Goal: Task Accomplishment & Management: Manage account settings

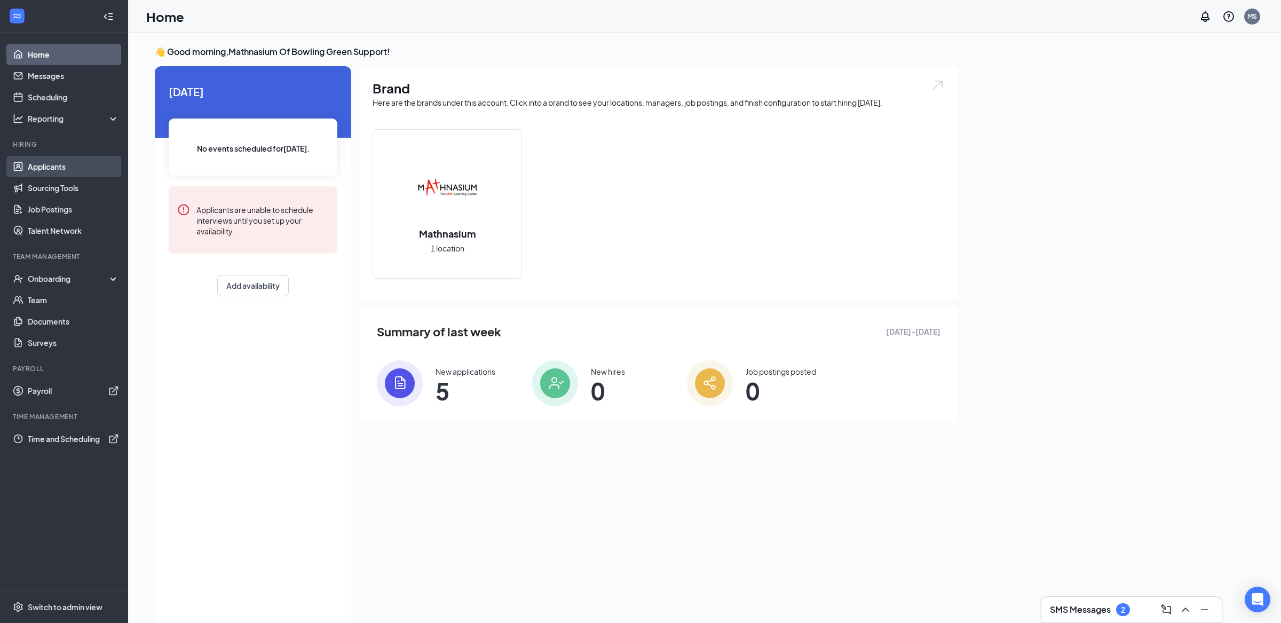
click at [83, 169] on link "Applicants" at bounding box center [73, 166] width 91 height 21
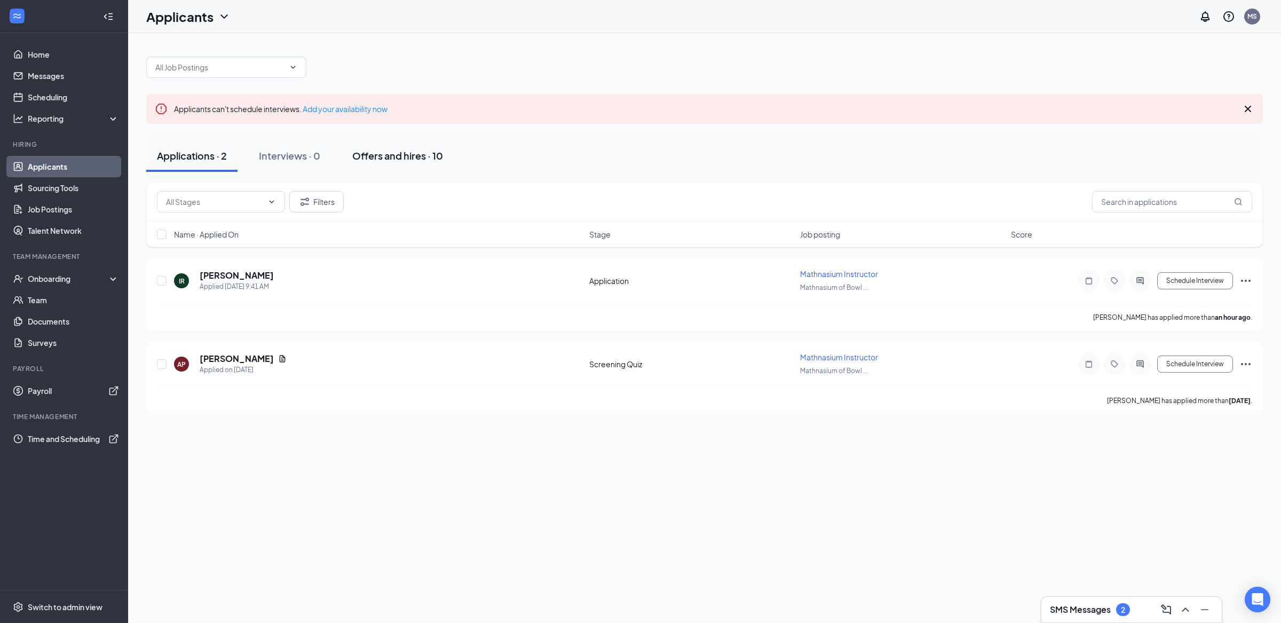
click at [420, 157] on div "Offers and hires · 10" at bounding box center [397, 155] width 91 height 13
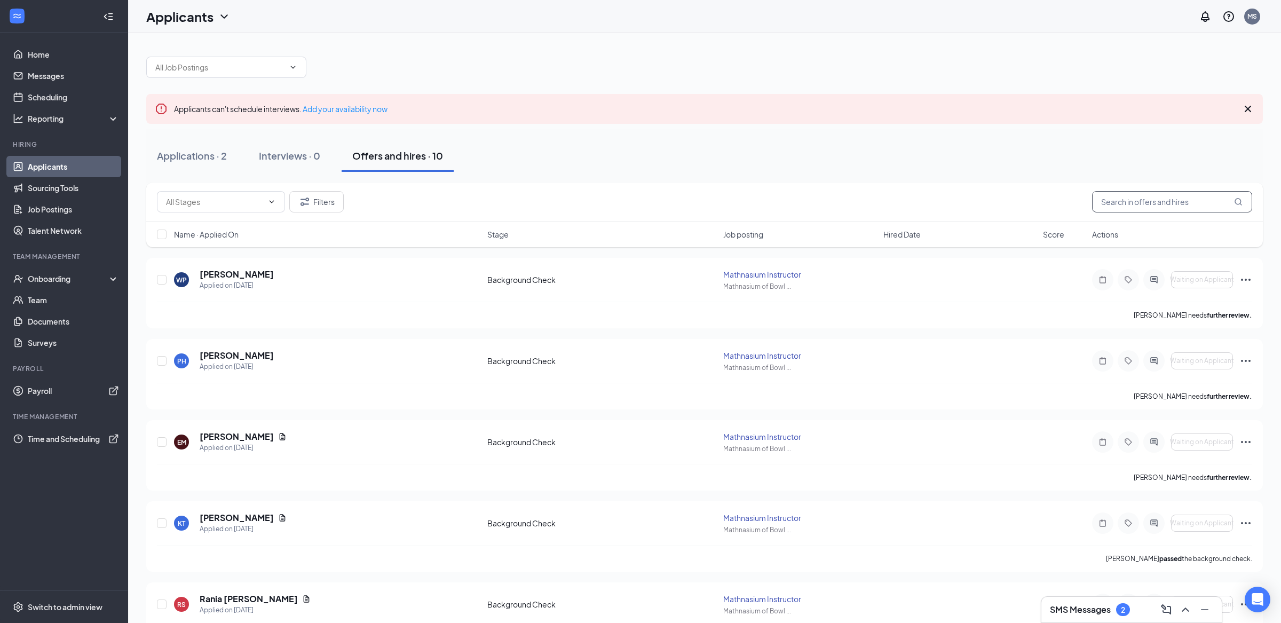
click at [1025, 210] on input "text" at bounding box center [1172, 201] width 160 height 21
paste input "[PERSON_NAME]"
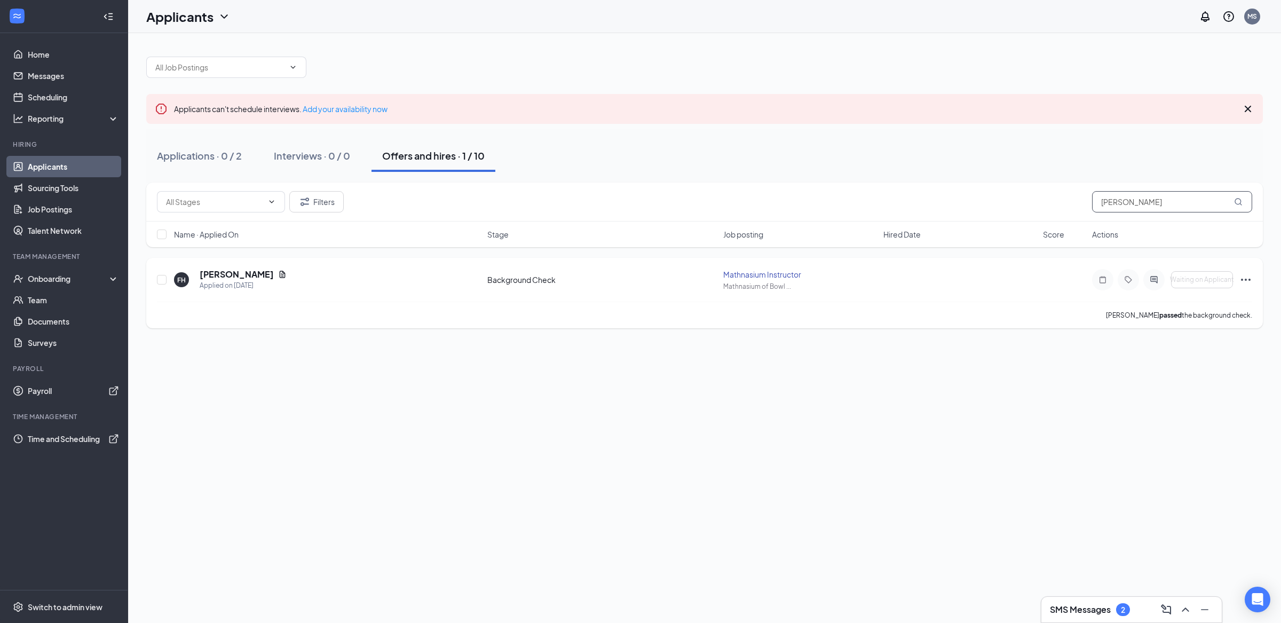
type input "[PERSON_NAME]"
click at [256, 272] on h5 "[PERSON_NAME]" at bounding box center [237, 275] width 74 height 12
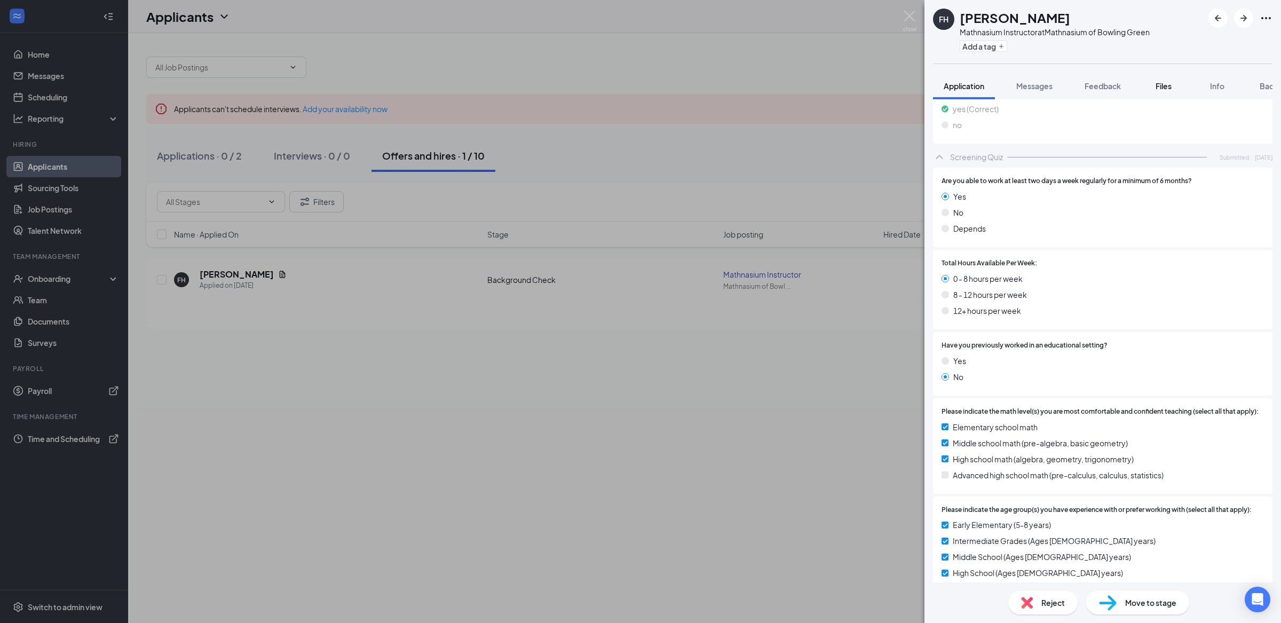
scroll to position [0, 43]
click at [1025, 88] on span "Background" at bounding box center [1240, 86] width 44 height 10
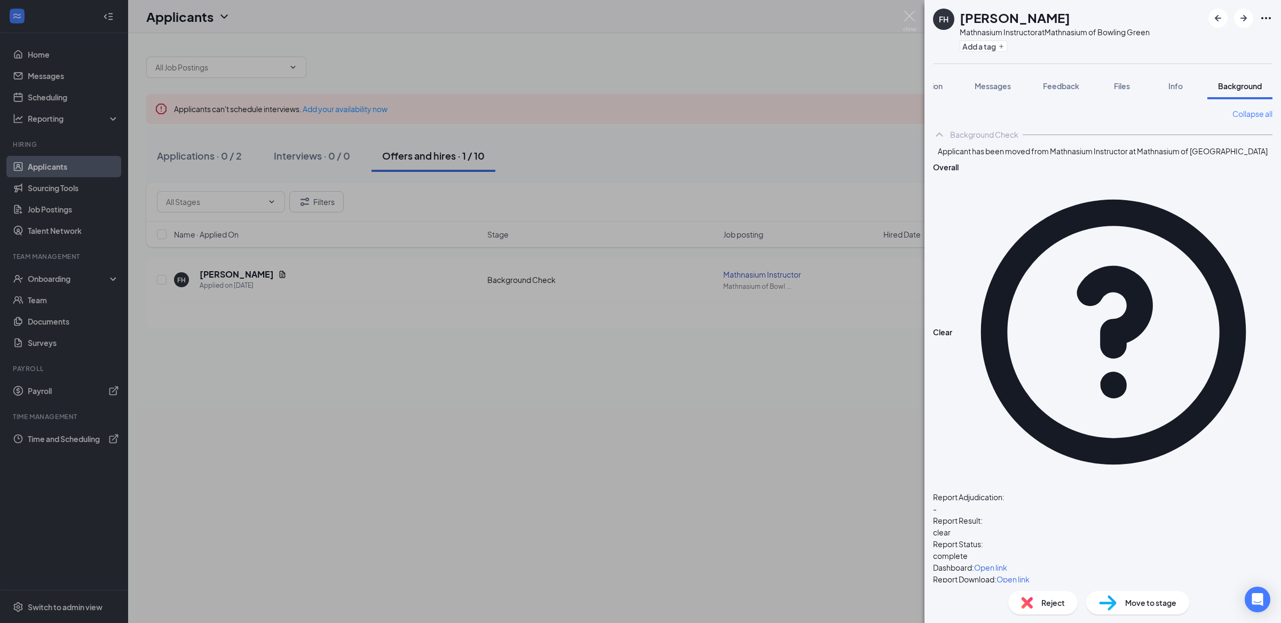
click at [1025, 498] on span "Open link" at bounding box center [1013, 579] width 33 height 10
